Goal: Task Accomplishment & Management: Use online tool/utility

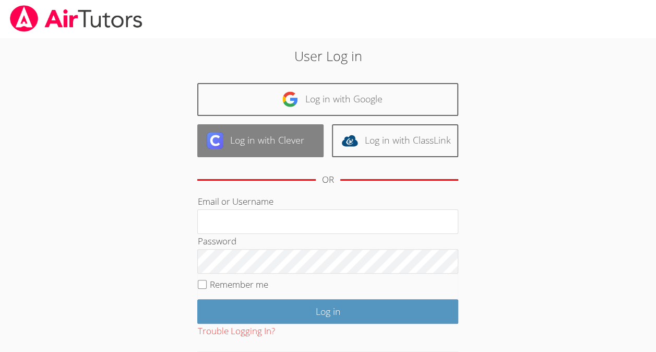
click at [290, 155] on link "Log in with Clever" at bounding box center [260, 140] width 126 height 33
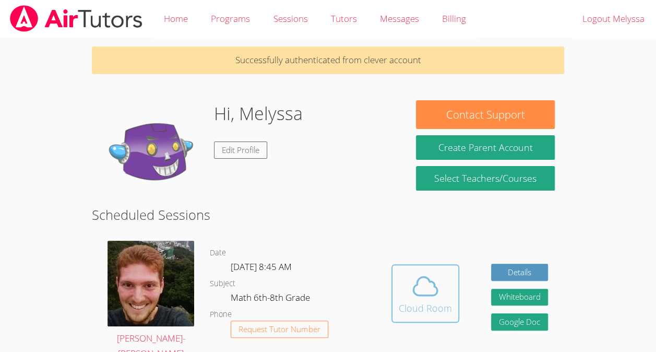
click at [436, 291] on icon at bounding box center [426, 286] width 24 height 18
click at [426, 280] on icon at bounding box center [425, 286] width 29 height 29
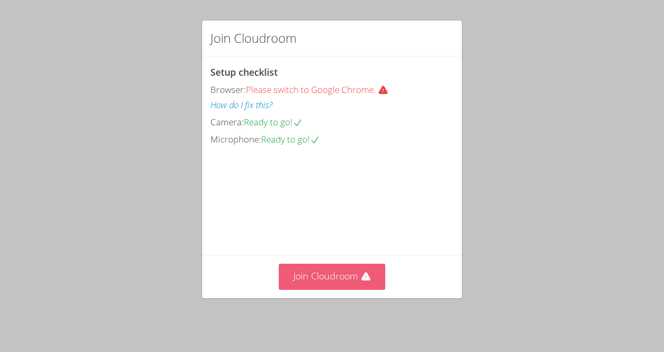
click at [333, 269] on button "Join Cloudroom" at bounding box center [332, 277] width 107 height 26
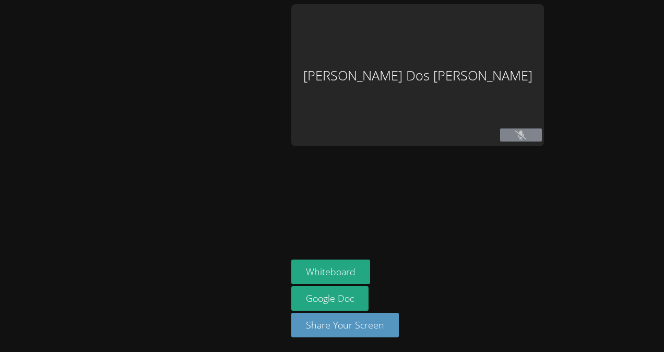
click at [283, 277] on div at bounding box center [143, 176] width 279 height 344
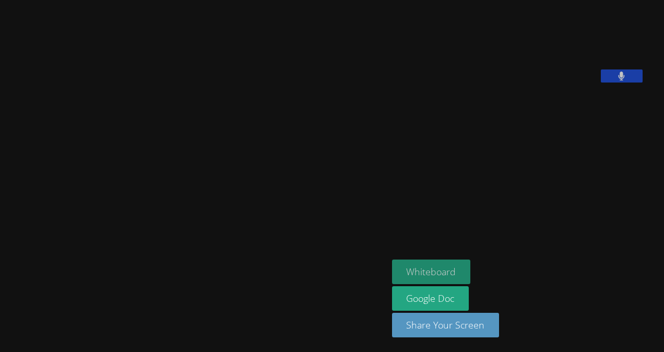
click at [443, 266] on button "Whiteboard" at bounding box center [431, 272] width 79 height 25
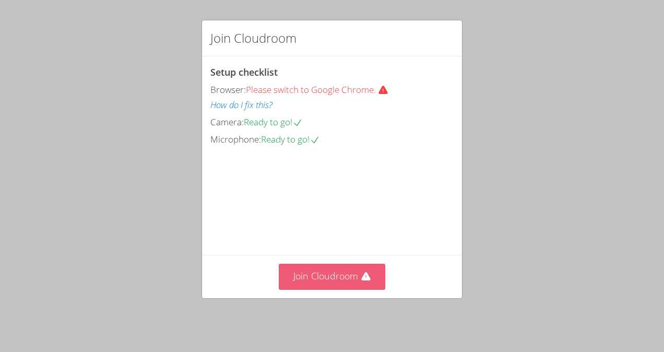
click at [324, 276] on button "Join Cloudroom" at bounding box center [332, 277] width 107 height 26
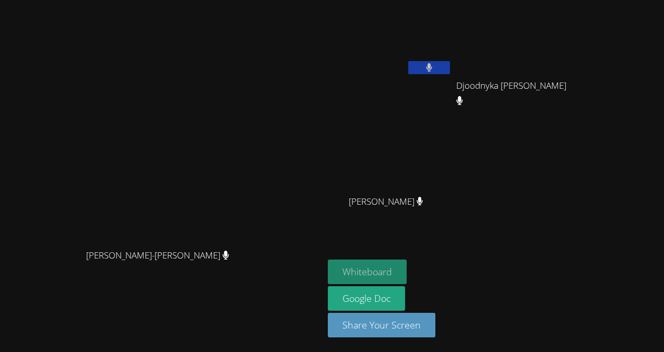
click at [407, 269] on button "Whiteboard" at bounding box center [367, 272] width 79 height 25
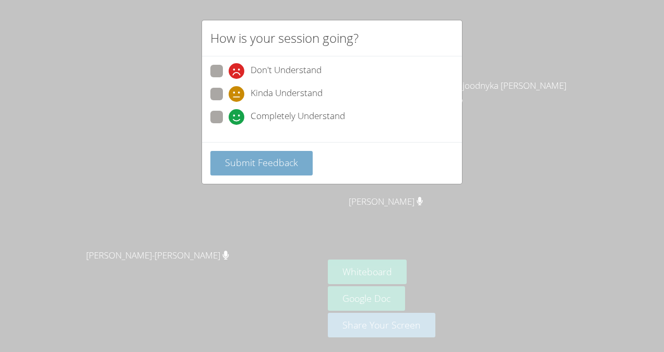
click at [282, 172] on button "Submit Feedback" at bounding box center [261, 163] width 102 height 25
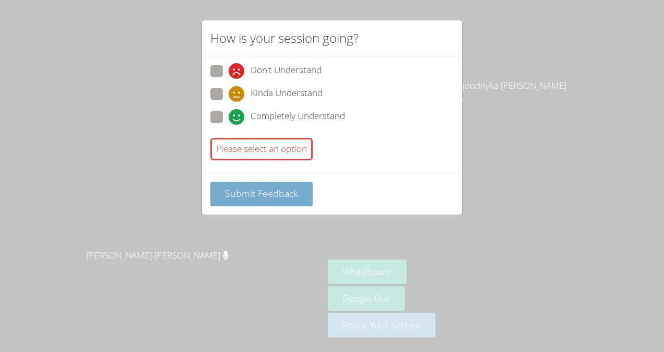
click at [284, 190] on span "Submit Feedback" at bounding box center [261, 193] width 73 height 13
drag, startPoint x: 235, startPoint y: 79, endPoint x: 238, endPoint y: 68, distance: 11.4
click at [238, 68] on div "Don't Understand" at bounding box center [331, 74] width 243 height 19
click at [238, 68] on icon at bounding box center [237, 71] width 16 height 16
click at [238, 68] on input "Don't Understand" at bounding box center [233, 69] width 9 height 9
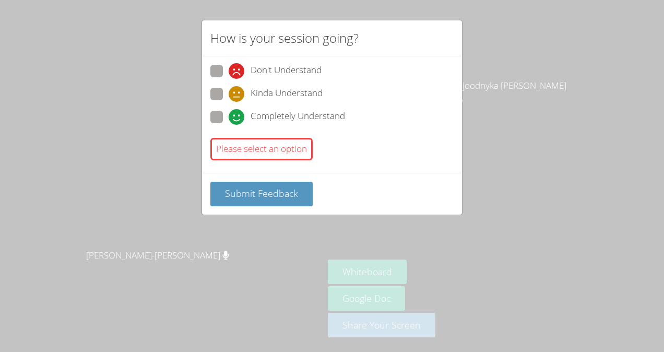
radio input "true"
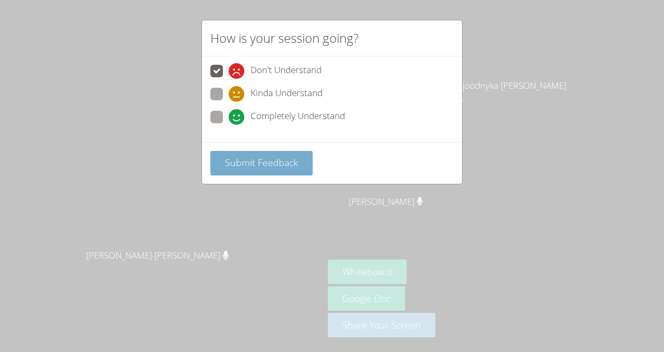
click at [252, 154] on button "Submit Feedback" at bounding box center [261, 163] width 102 height 25
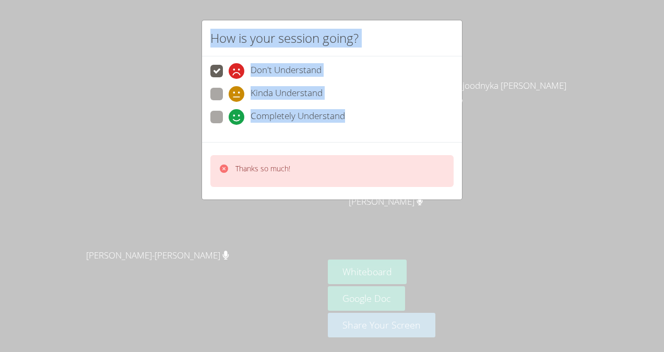
click at [252, 154] on body "[PERSON_NAME]-[PERSON_NAME]-[PERSON_NAME] [PERSON_NAME] Dos [PERSON_NAME] Djood…" at bounding box center [332, 176] width 664 height 352
click at [245, 147] on div at bounding box center [245, 147] width 0 height 0
click at [308, 244] on body "[PERSON_NAME]-[PERSON_NAME]-[PERSON_NAME] [PERSON_NAME] Dos [PERSON_NAME] Djood…" at bounding box center [332, 176] width 664 height 352
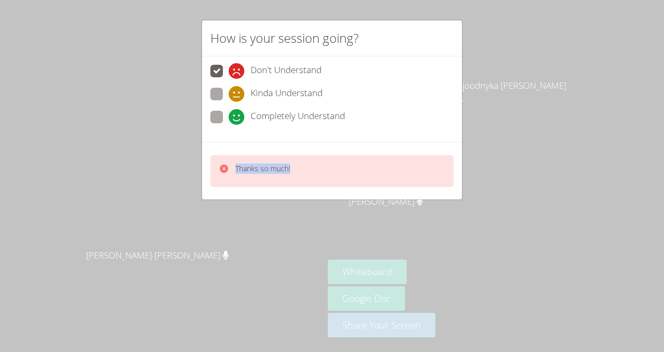
drag, startPoint x: 303, startPoint y: 238, endPoint x: 308, endPoint y: 244, distance: 7.8
click at [209, 0] on div at bounding box center [104, 0] width 209 height 0
click at [383, 251] on div "How is your session going? Don't Understand Kinda Understand Completely Underst…" at bounding box center [332, 176] width 664 height 352
